Goal: Find specific page/section: Find specific page/section

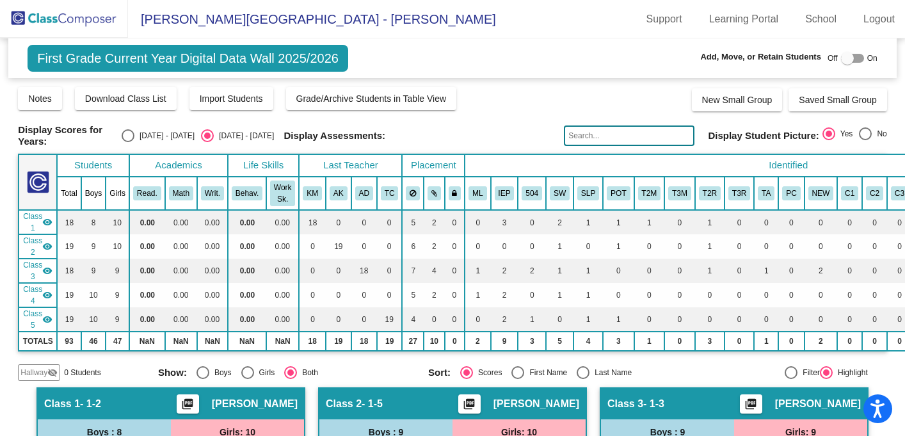
click at [62, 20] on img at bounding box center [64, 19] width 128 height 38
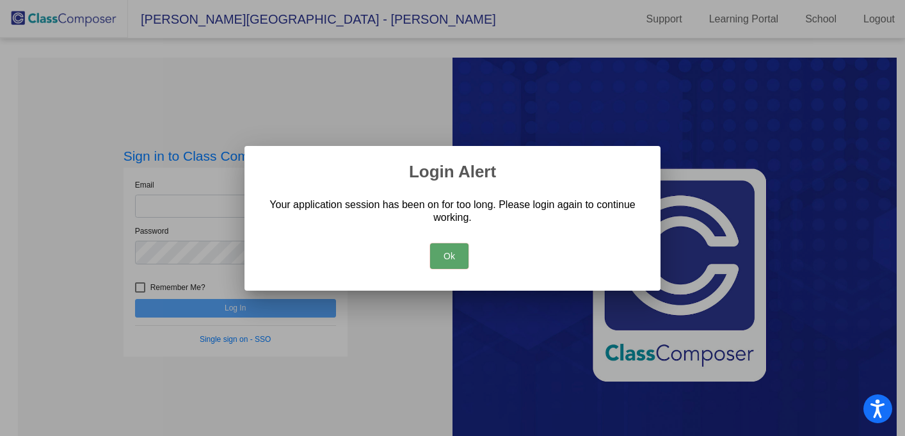
click at [453, 262] on button "Ok" at bounding box center [449, 256] width 38 height 26
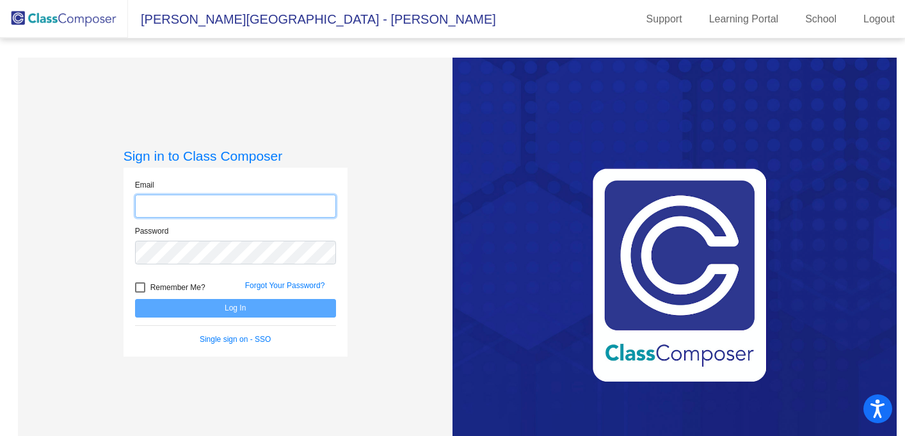
click at [163, 206] on input "email" at bounding box center [235, 207] width 201 height 24
type input "[EMAIL_ADDRESS][DOMAIN_NAME]"
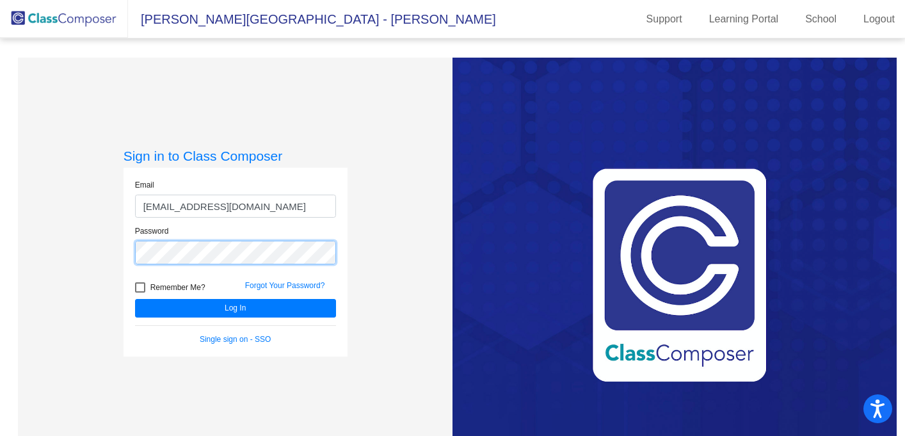
click at [135, 299] on button "Log In" at bounding box center [235, 308] width 201 height 19
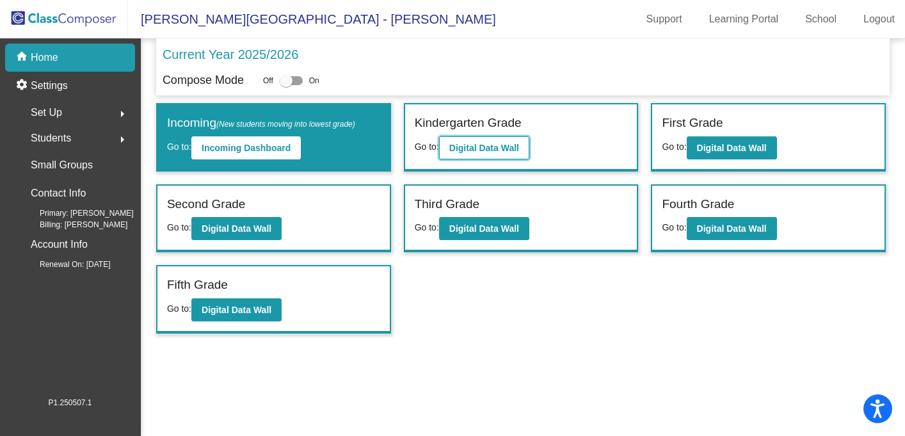
click at [502, 148] on b "Digital Data Wall" at bounding box center [484, 148] width 70 height 10
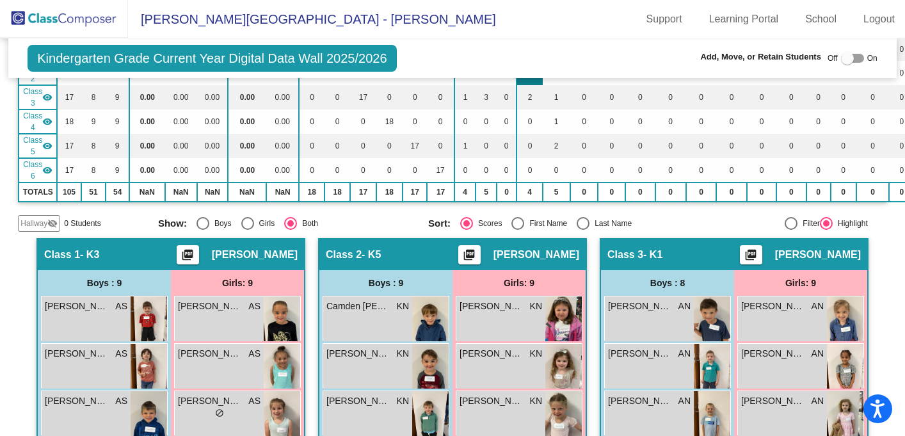
scroll to position [176, 0]
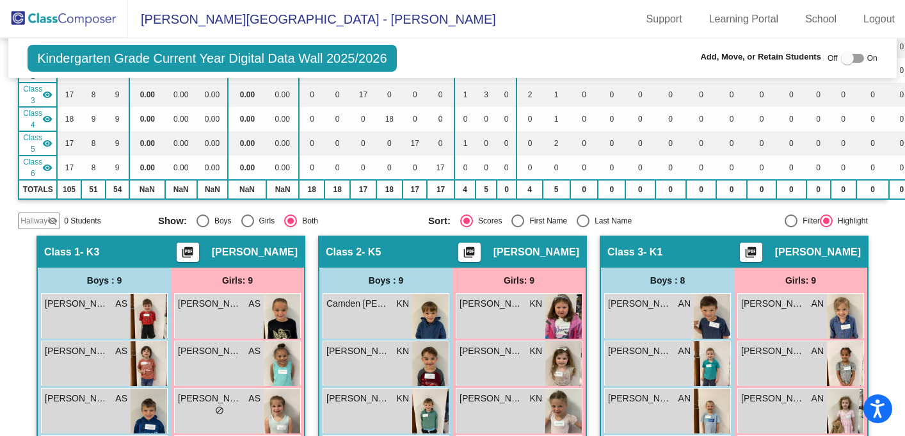
click at [581, 216] on div "Select an option" at bounding box center [583, 220] width 13 height 13
click at [583, 227] on input "Last Name" at bounding box center [583, 227] width 1 height 1
radio input "true"
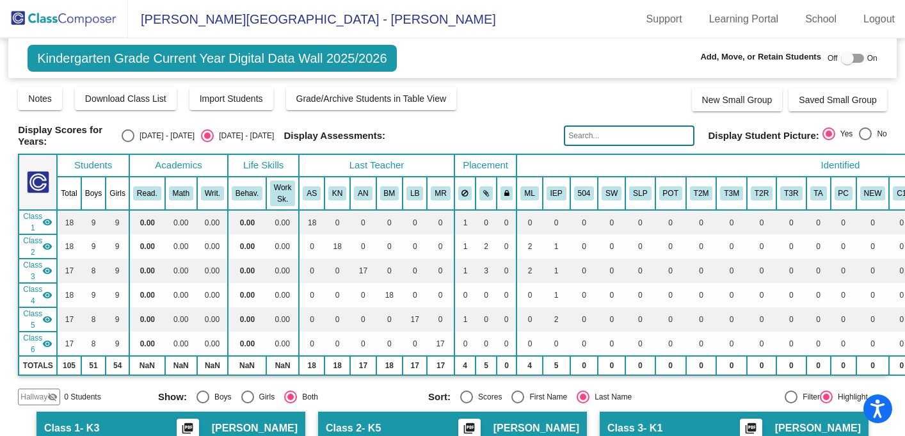
scroll to position [0, 0]
click at [60, 17] on img at bounding box center [64, 19] width 128 height 38
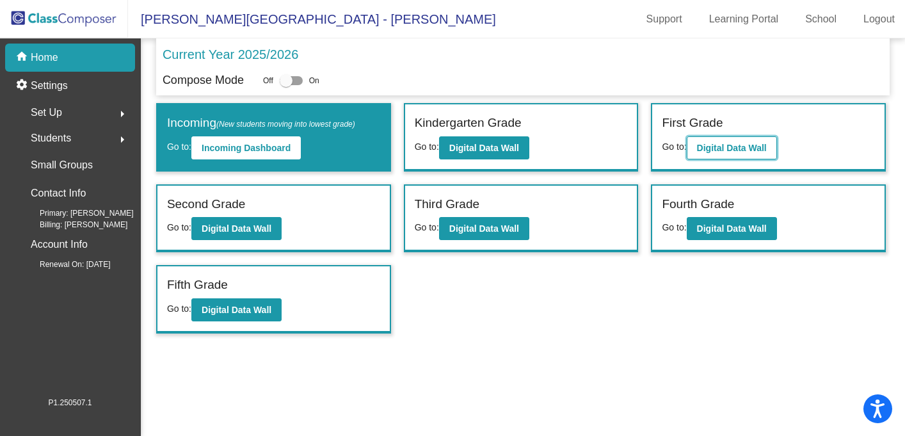
click at [754, 147] on b "Digital Data Wall" at bounding box center [732, 148] width 70 height 10
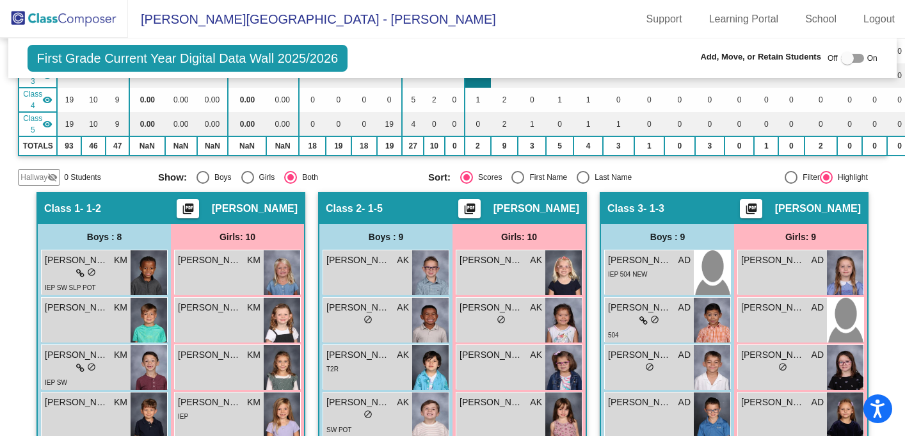
scroll to position [195, 0]
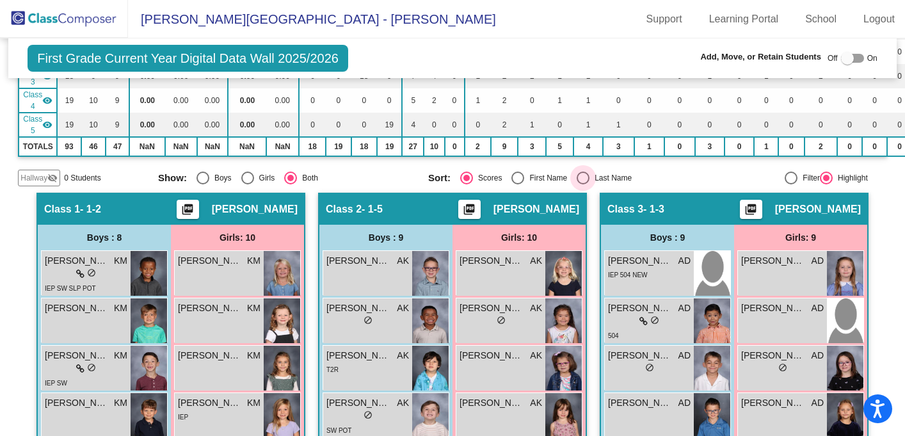
click at [582, 173] on div "Select an option" at bounding box center [583, 178] width 13 height 13
click at [583, 184] on input "Last Name" at bounding box center [583, 184] width 1 height 1
radio input "true"
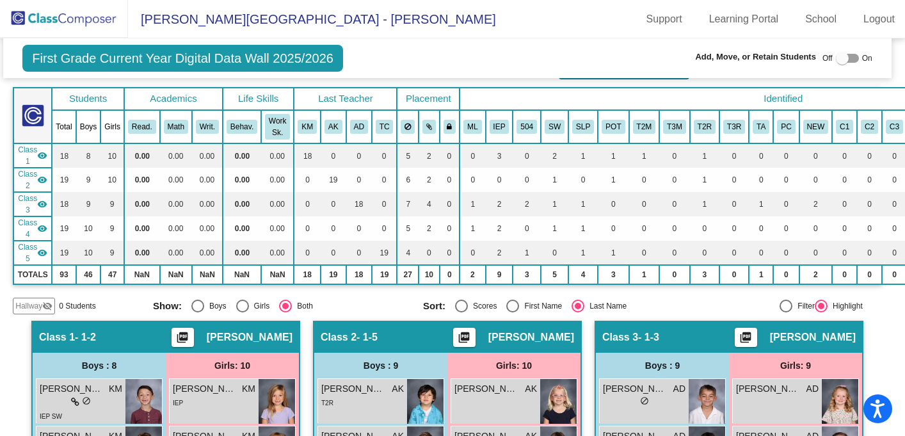
scroll to position [0, 5]
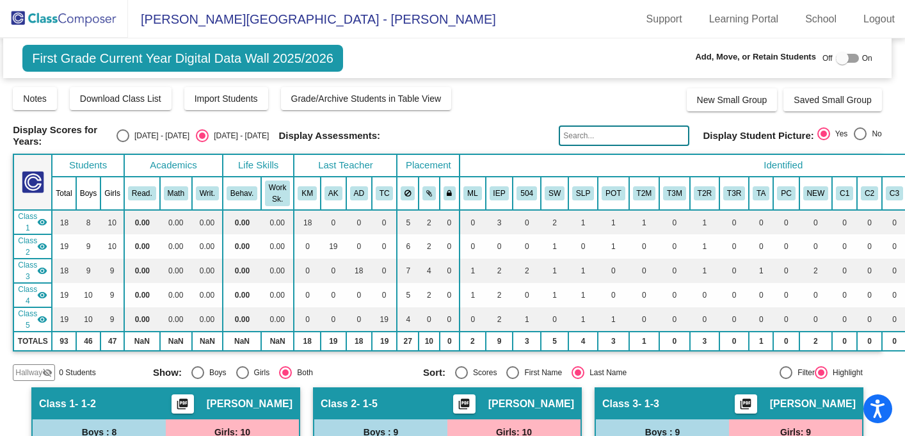
click at [69, 13] on img at bounding box center [64, 19] width 128 height 38
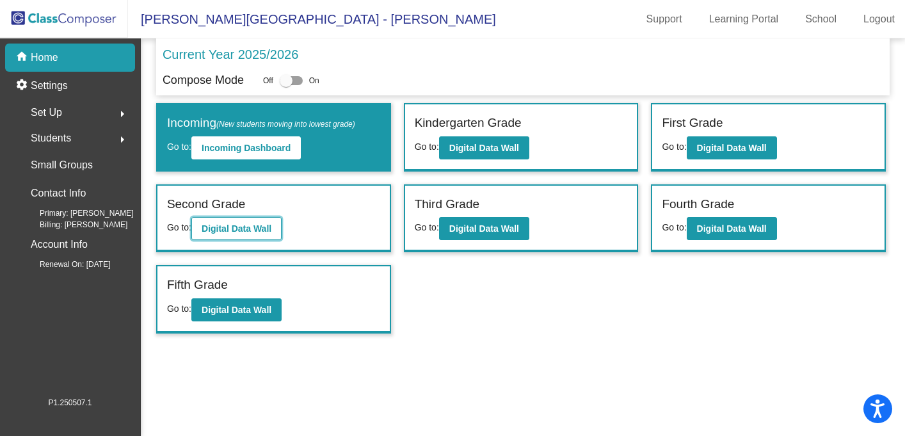
click at [242, 230] on b "Digital Data Wall" at bounding box center [237, 228] width 70 height 10
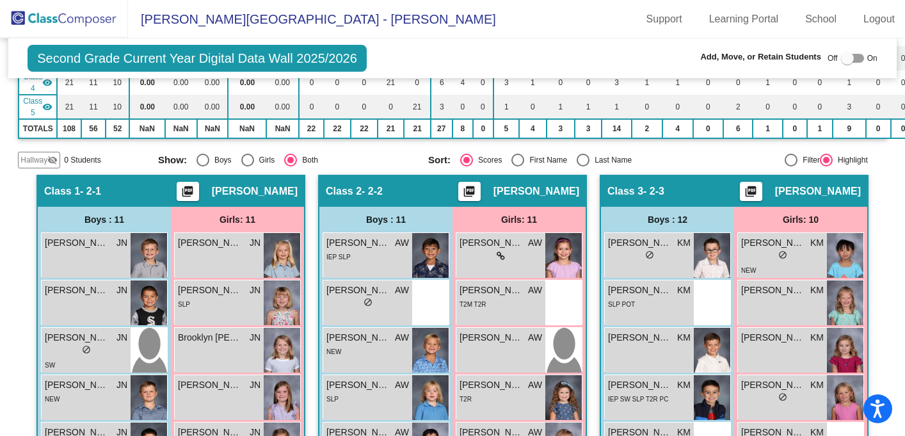
scroll to position [214, 0]
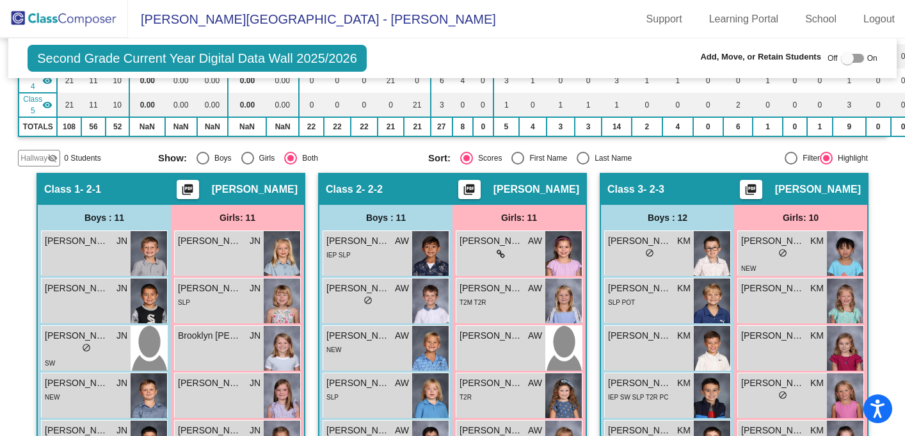
click at [580, 154] on div "Select an option" at bounding box center [583, 158] width 13 height 13
click at [583, 165] on input "Last Name" at bounding box center [583, 165] width 1 height 1
radio input "true"
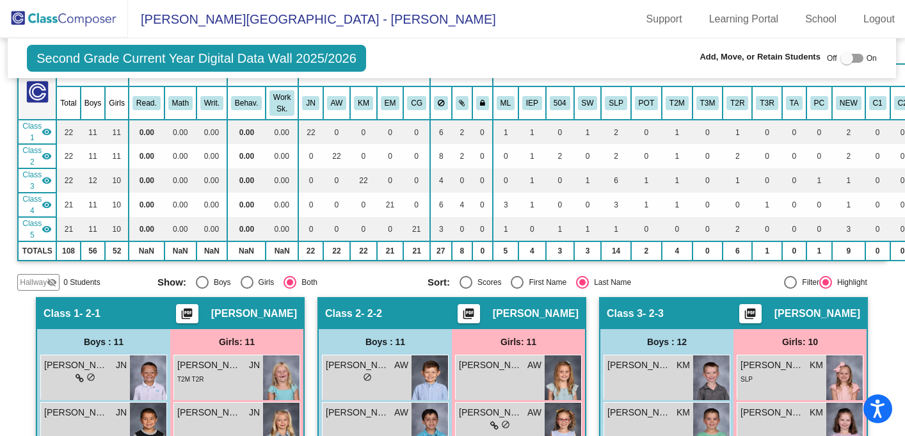
scroll to position [0, 1]
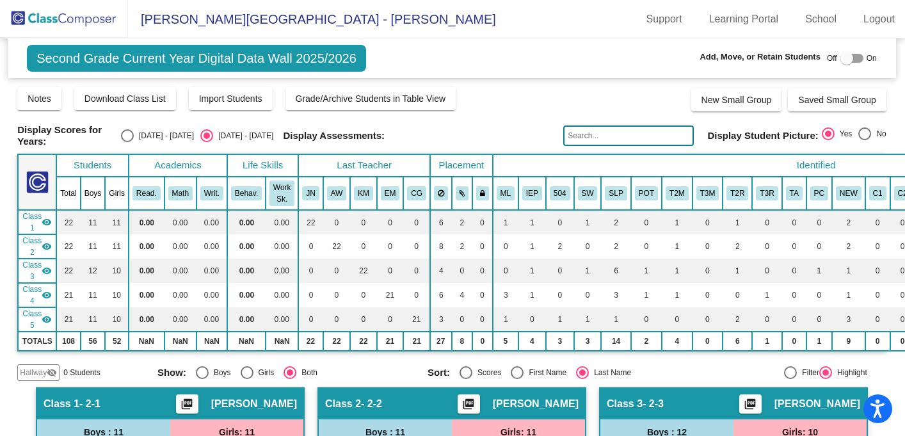
click at [81, 14] on img at bounding box center [64, 19] width 128 height 38
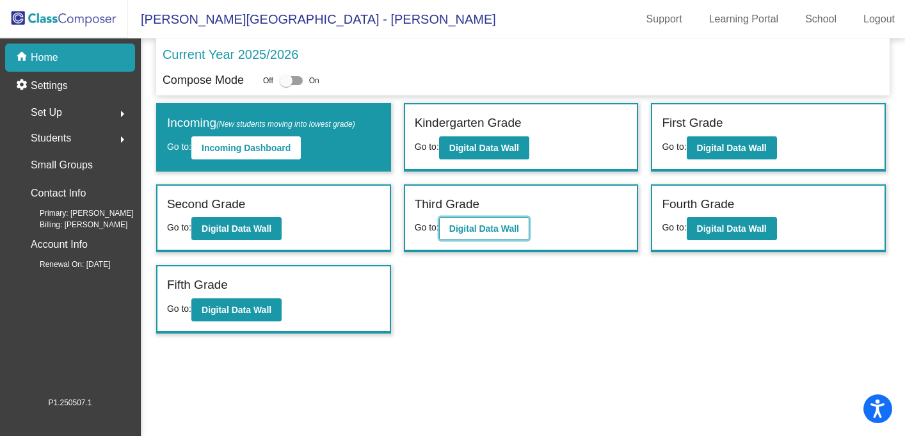
click at [480, 231] on b "Digital Data Wall" at bounding box center [484, 228] width 70 height 10
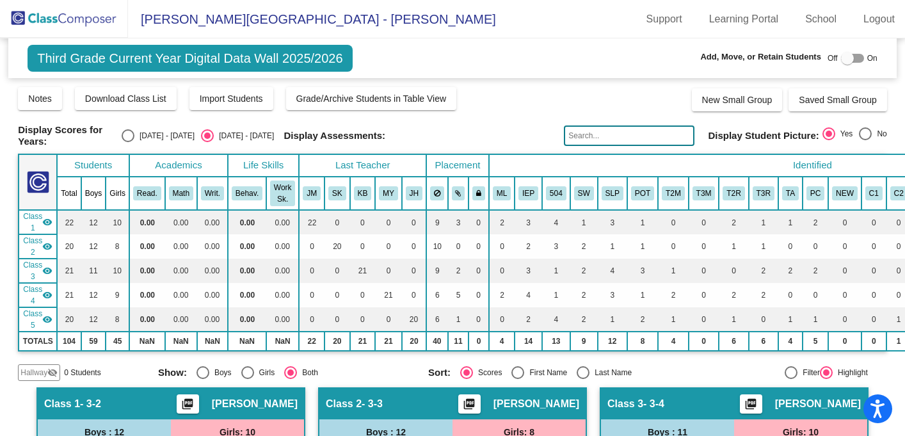
click at [577, 368] on div "Select an option" at bounding box center [583, 372] width 13 height 13
click at [583, 379] on input "Last Name" at bounding box center [583, 379] width 1 height 1
radio input "true"
click at [71, 14] on img at bounding box center [64, 19] width 128 height 38
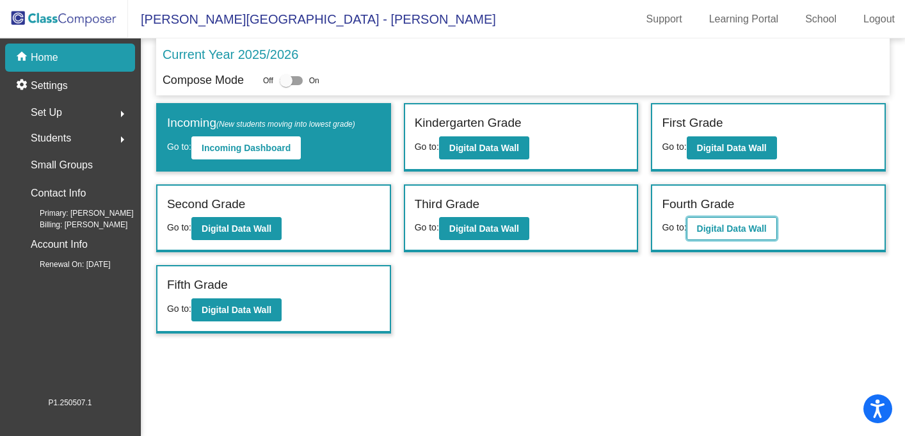
click at [745, 228] on b "Digital Data Wall" at bounding box center [732, 228] width 70 height 10
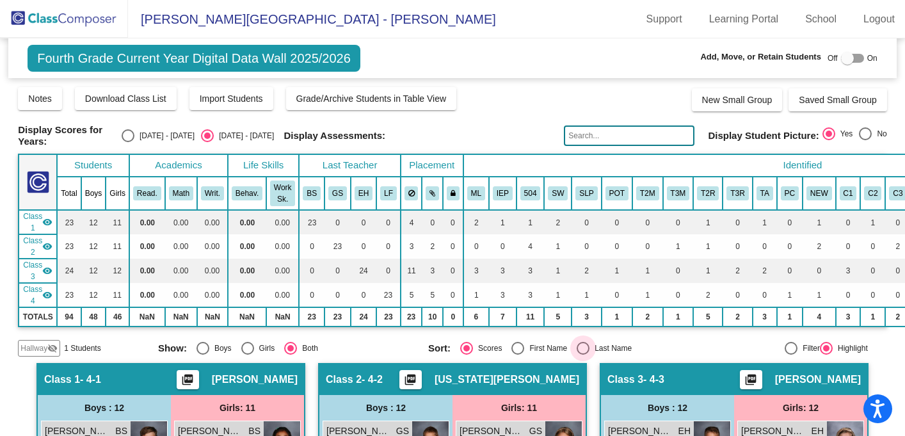
click at [581, 349] on div "Select an option" at bounding box center [583, 348] width 13 height 13
click at [583, 355] on input "Last Name" at bounding box center [583, 355] width 1 height 1
radio input "true"
click at [69, 13] on img at bounding box center [64, 19] width 128 height 38
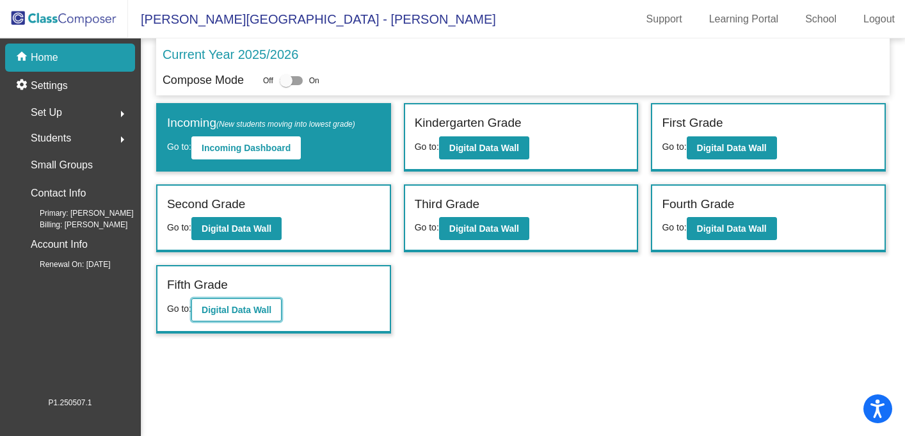
click at [232, 306] on b "Digital Data Wall" at bounding box center [237, 310] width 70 height 10
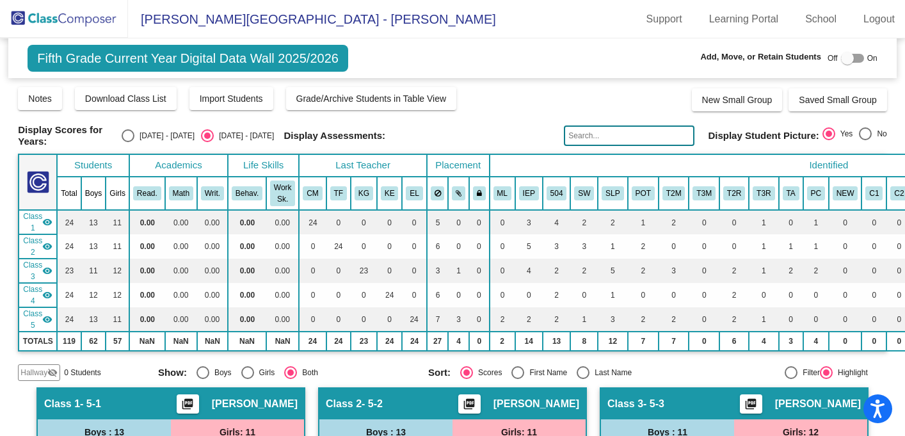
click at [579, 373] on div "Select an option" at bounding box center [583, 372] width 13 height 13
click at [583, 379] on input "Last Name" at bounding box center [583, 379] width 1 height 1
radio input "true"
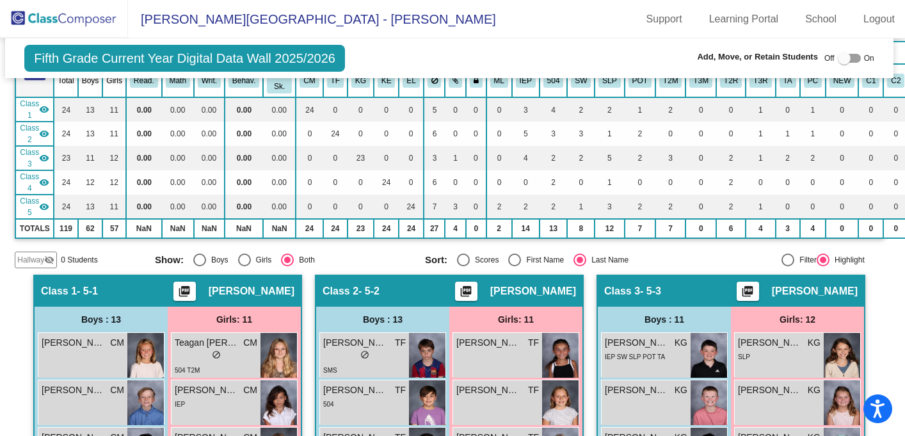
scroll to position [0, 3]
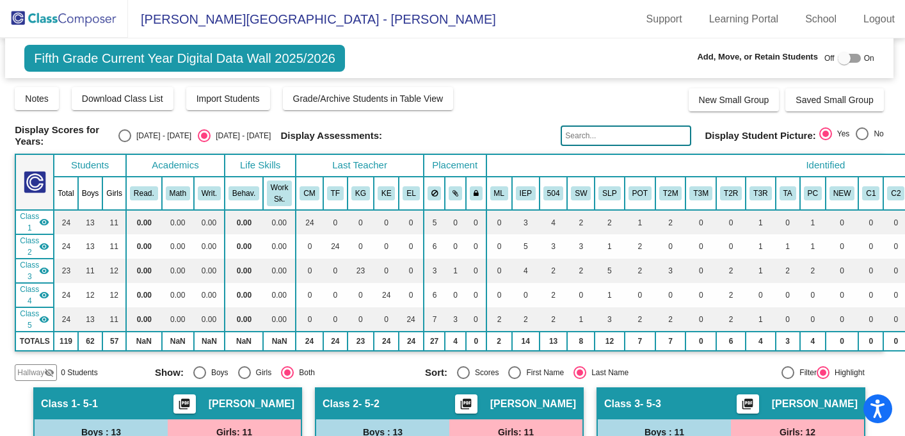
click at [62, 18] on img at bounding box center [64, 19] width 128 height 38
